Goal: Find specific page/section: Find specific page/section

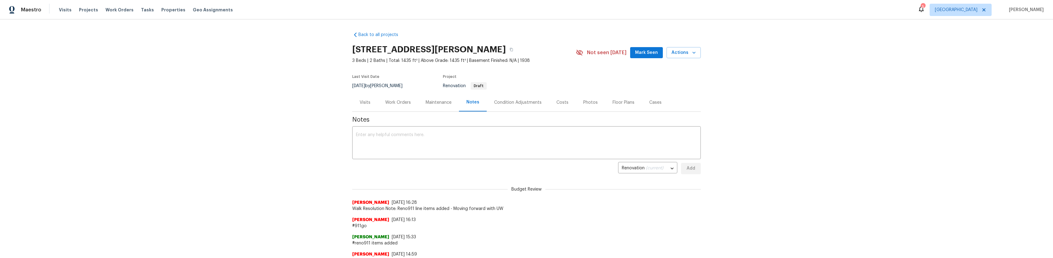
click at [160, 14] on div "Visits Projects Work Orders Tasks Properties Geo Assignments" at bounding box center [149, 10] width 181 height 12
click at [161, 13] on span "Properties" at bounding box center [173, 10] width 24 height 6
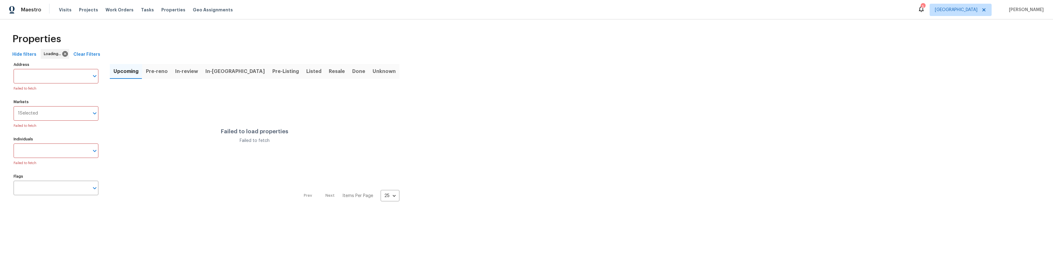
click at [217, 72] on span "In-[GEOGRAPHIC_DATA]" at bounding box center [234, 71] width 59 height 9
click at [165, 9] on span "Properties" at bounding box center [173, 10] width 24 height 6
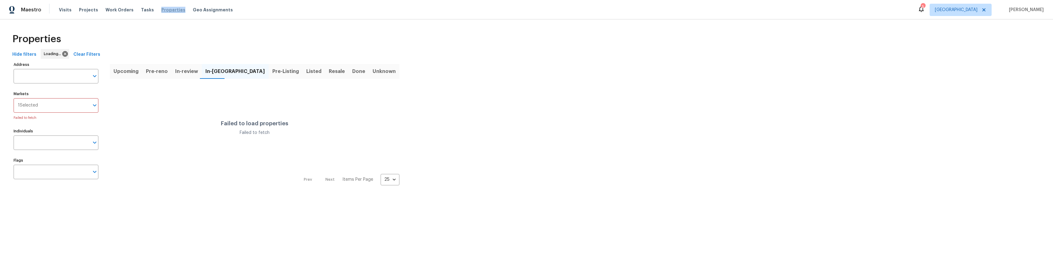
click at [165, 9] on span "Properties" at bounding box center [173, 10] width 24 height 6
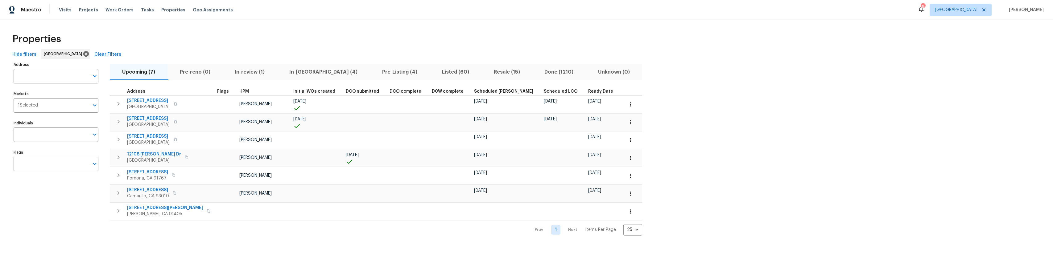
click at [433, 72] on span "Listed (60)" at bounding box center [455, 72] width 44 height 9
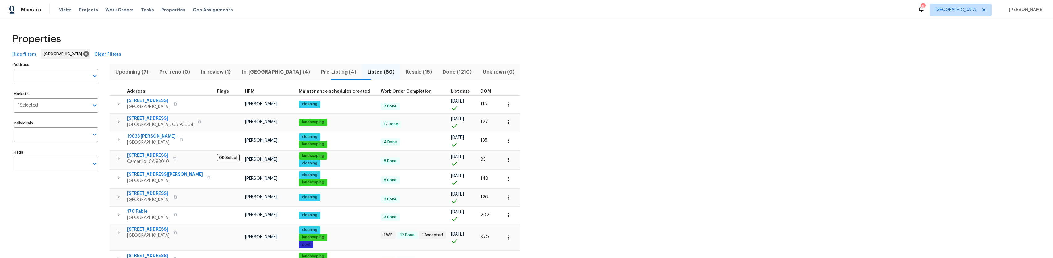
click at [245, 89] on span "HPM" at bounding box center [250, 91] width 10 height 4
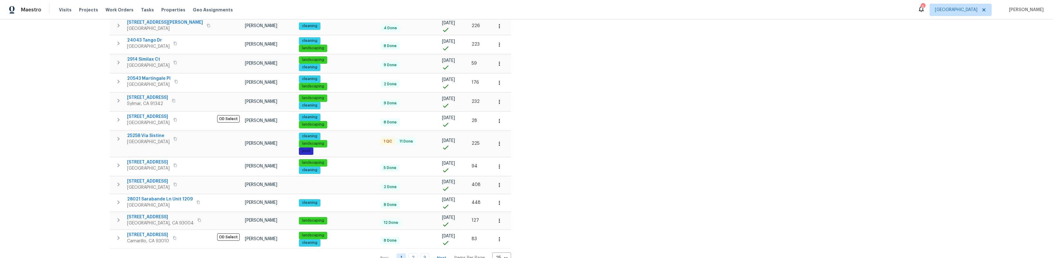
scroll to position [356, 0]
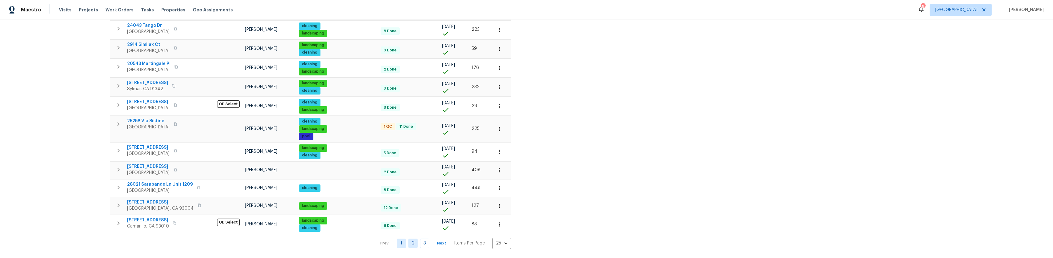
click at [408, 239] on link "2" at bounding box center [412, 244] width 9 height 10
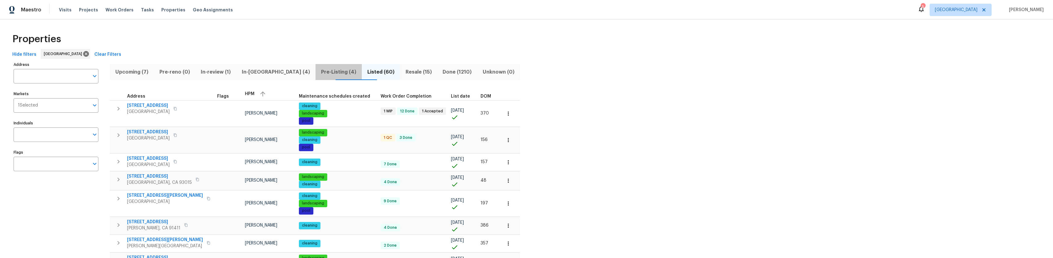
click at [315, 71] on button "Pre-Listing (4)" at bounding box center [338, 72] width 46 height 16
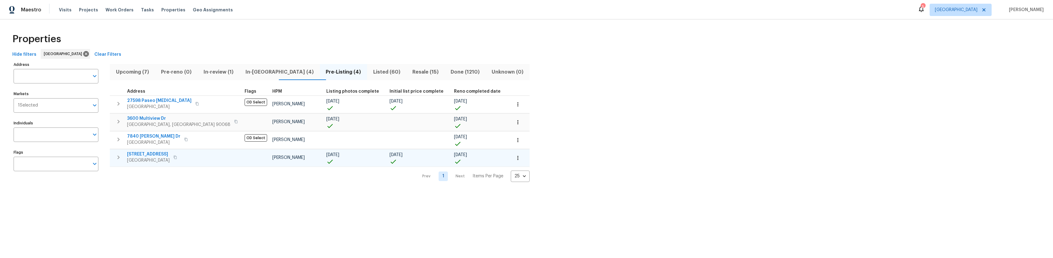
click at [153, 154] on span "13864 Lexicon Ave" at bounding box center [148, 154] width 43 height 6
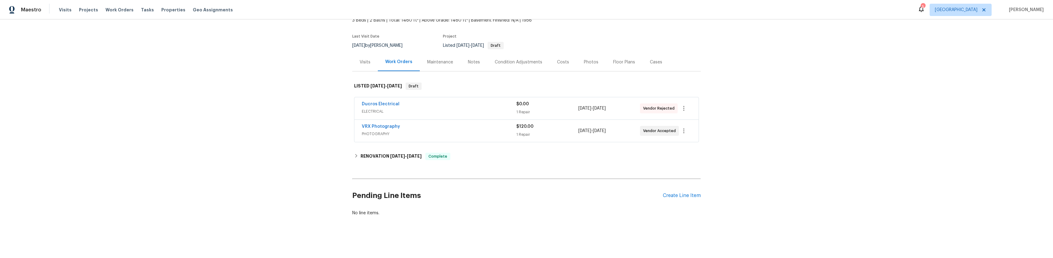
scroll to position [49, 0]
click at [356, 154] on icon at bounding box center [356, 156] width 4 height 4
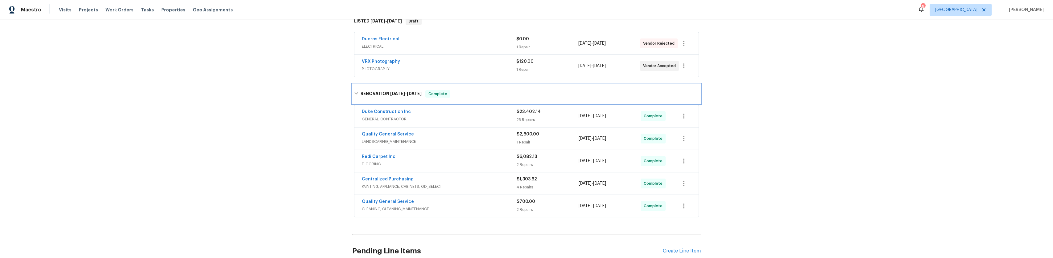
scroll to position [110, 0]
